Goal: Submit feedback/report problem

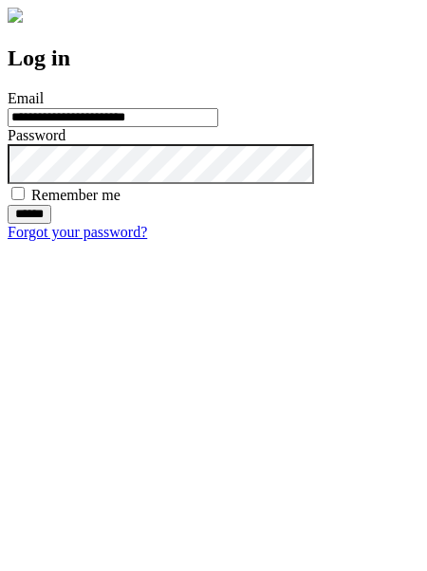
click at [51, 224] on input "******" at bounding box center [30, 214] width 44 height 19
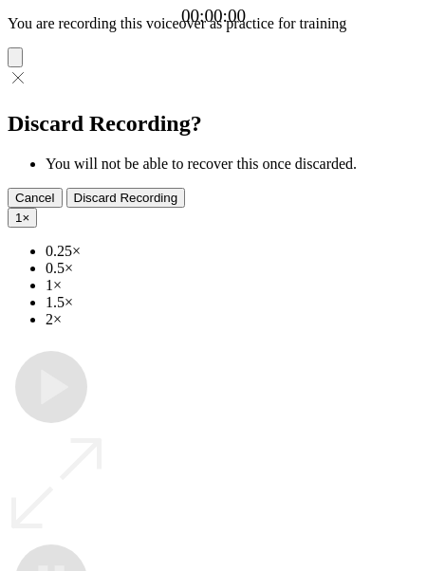
type input "**********"
